Goal: Use online tool/utility: Utilize a website feature to perform a specific function

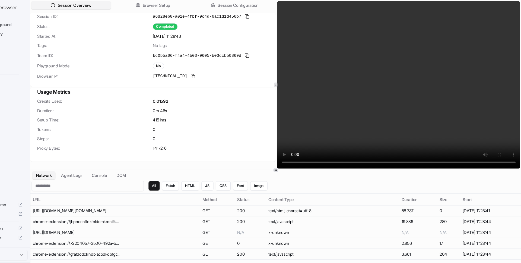
click at [427, 114] on video at bounding box center [407, 78] width 226 height 155
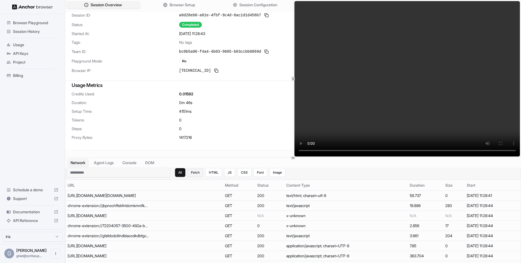
click at [194, 173] on button "Fetch" at bounding box center [195, 172] width 16 height 9
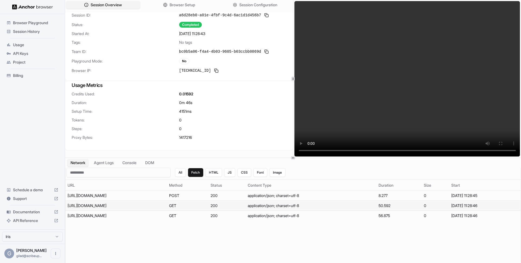
click at [167, 203] on td "https://my.roku.com/signin/api/v1/user/state" at bounding box center [115, 205] width 101 height 10
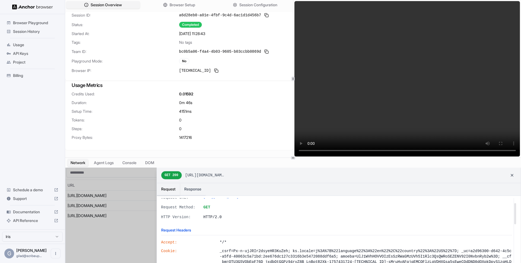
scroll to position [19, 0]
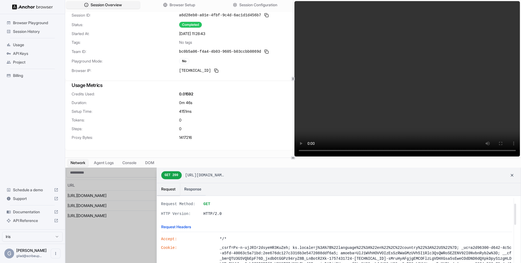
click at [121, 215] on div at bounding box center [292, 219] width 455 height 105
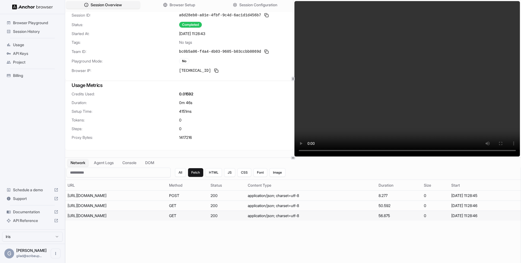
click at [118, 218] on div "https://my.roku.com/signin/api/1.0/uma" at bounding box center [108, 215] width 81 height 5
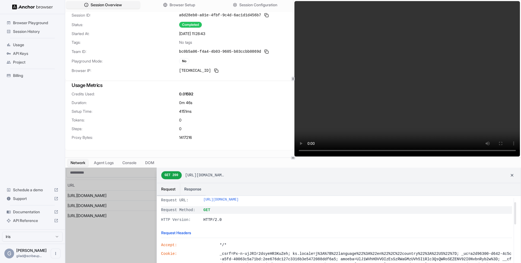
scroll to position [16, 0]
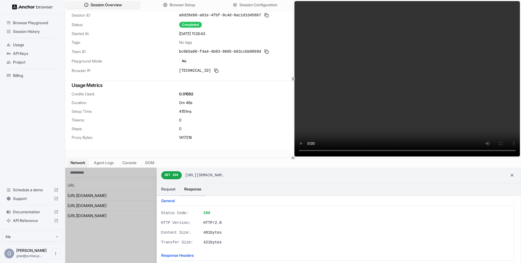
click at [191, 191] on button "Response" at bounding box center [193, 189] width 26 height 12
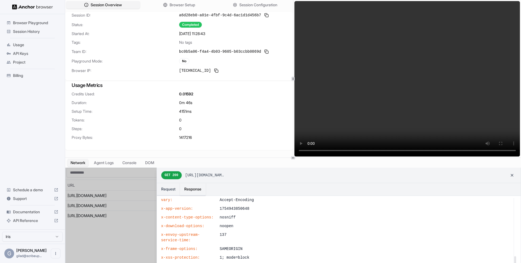
scroll to position [269, 0]
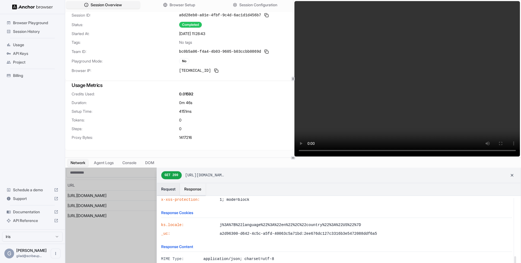
click at [169, 190] on button "Request" at bounding box center [168, 189] width 23 height 12
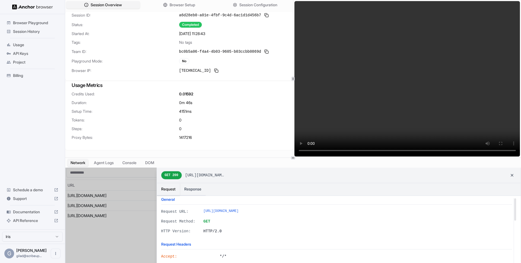
scroll to position [0, 0]
